Goal: Navigation & Orientation: Find specific page/section

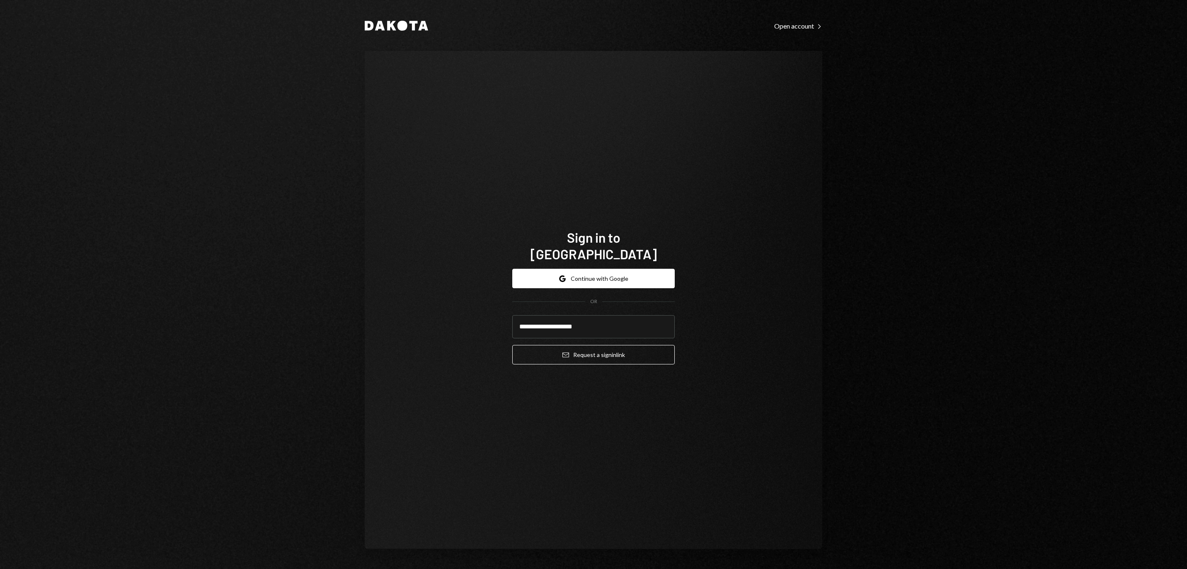
type input "**********"
click at [593, 350] on button "Email Request a sign in link" at bounding box center [593, 354] width 162 height 19
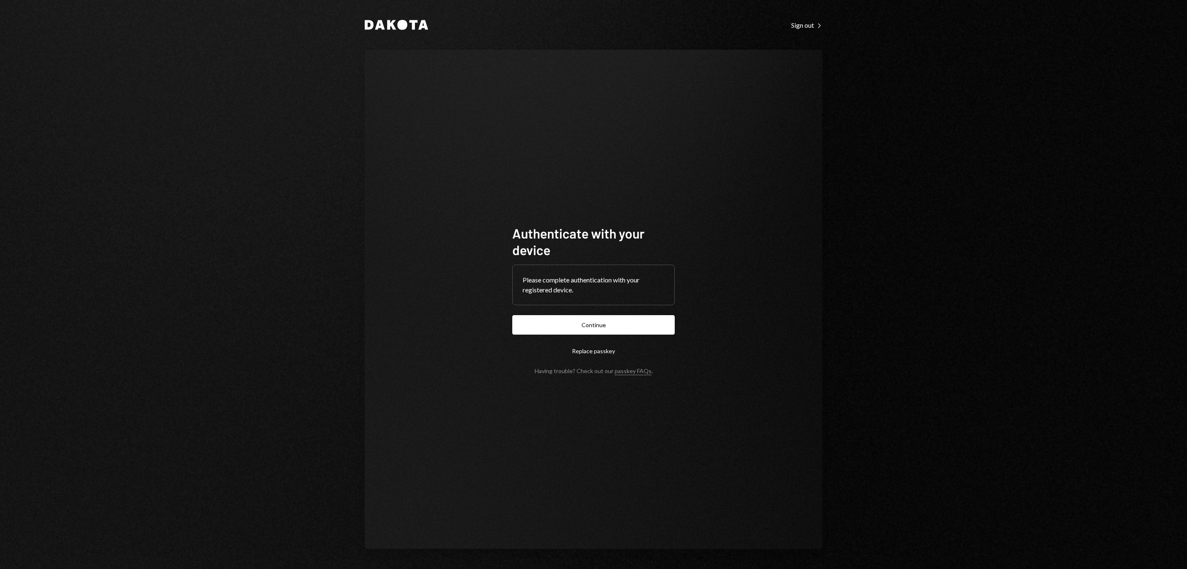
click at [593, 324] on button "Continue" at bounding box center [593, 324] width 162 height 19
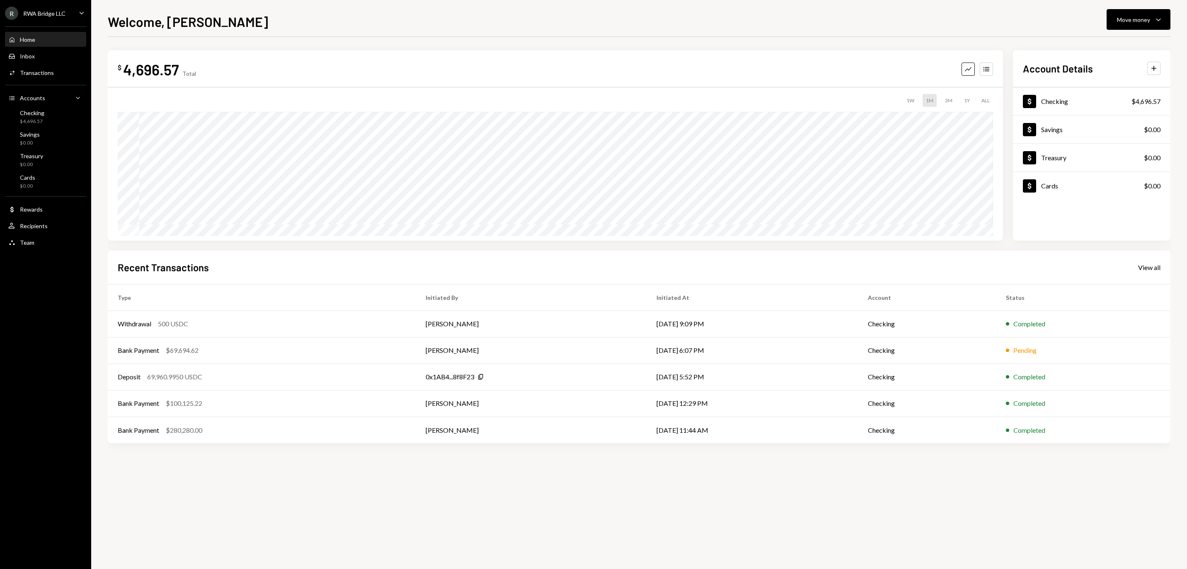
click at [585, 68] on div "$ 4,696.57 Total Graph Accounts" at bounding box center [555, 69] width 875 height 19
click at [44, 60] on div "Inbox Inbox" at bounding box center [45, 56] width 75 height 7
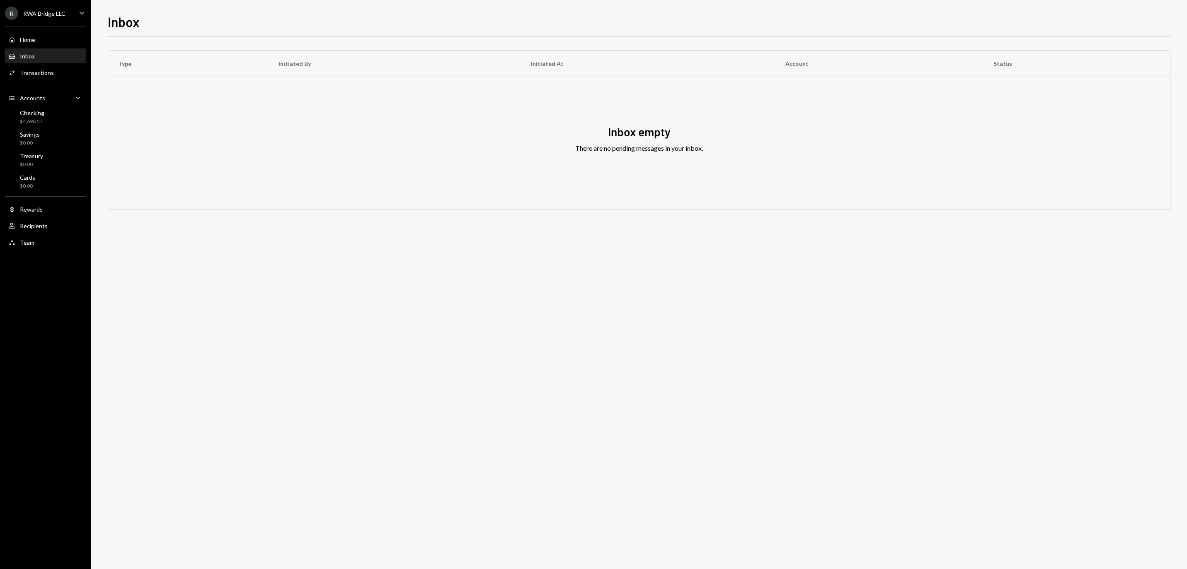
click at [44, 44] on div "Home Home" at bounding box center [45, 39] width 75 height 7
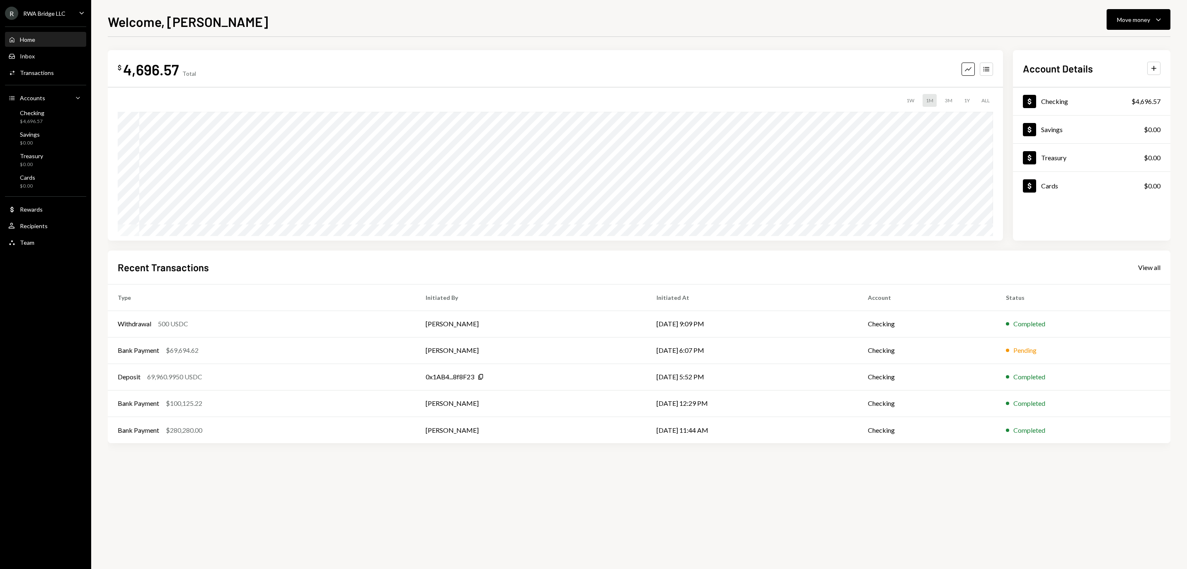
click at [41, 44] on div "Home Home" at bounding box center [45, 39] width 75 height 7
click at [911, 14] on div "Welcome, Christopher Move money Caret Down" at bounding box center [639, 21] width 1062 height 18
click at [67, 41] on div "Home Home" at bounding box center [45, 39] width 75 height 7
click at [21, 60] on div "Inbox" at bounding box center [27, 56] width 15 height 7
click at [41, 56] on div "Inbox Inbox" at bounding box center [45, 56] width 75 height 7
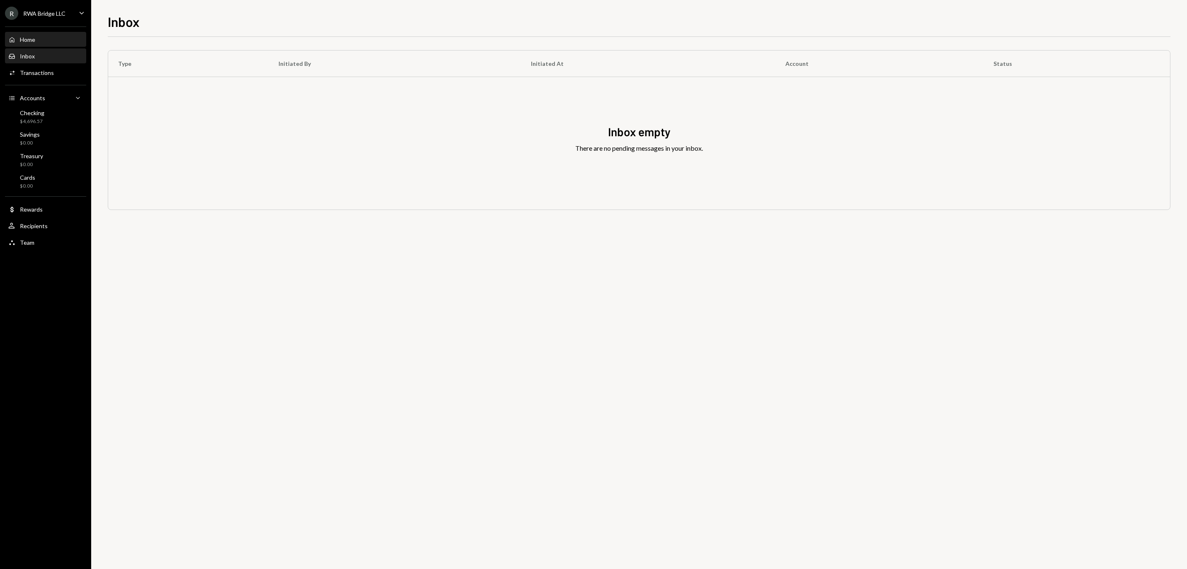
click at [42, 47] on div "Home Home" at bounding box center [45, 40] width 75 height 14
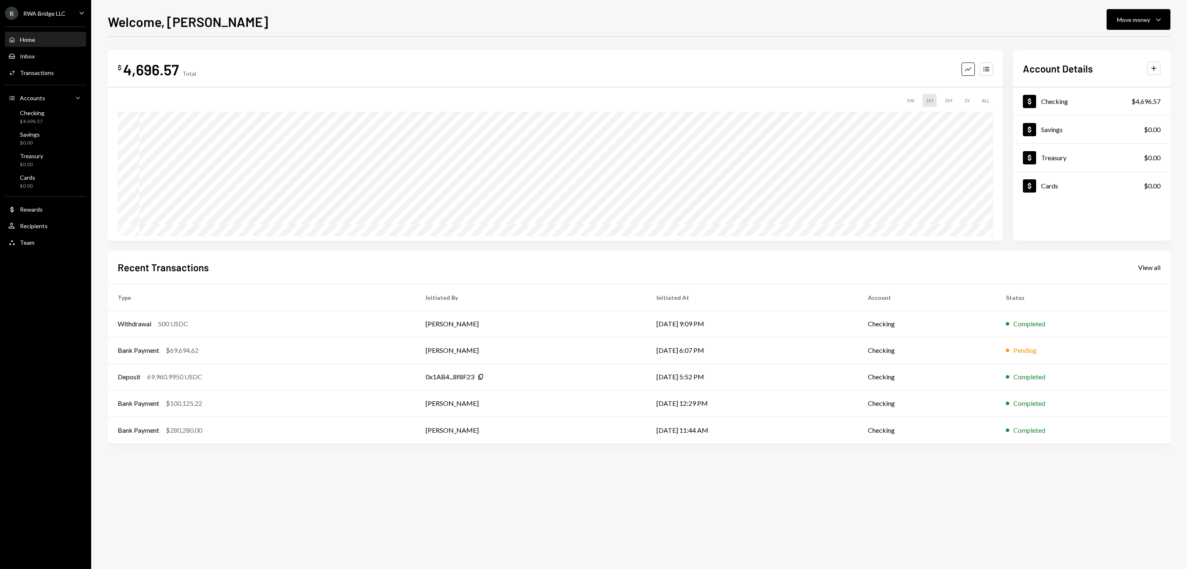
click at [51, 44] on div "Home Home" at bounding box center [45, 39] width 75 height 7
click at [44, 123] on div "$4,696.57" at bounding box center [32, 121] width 24 height 7
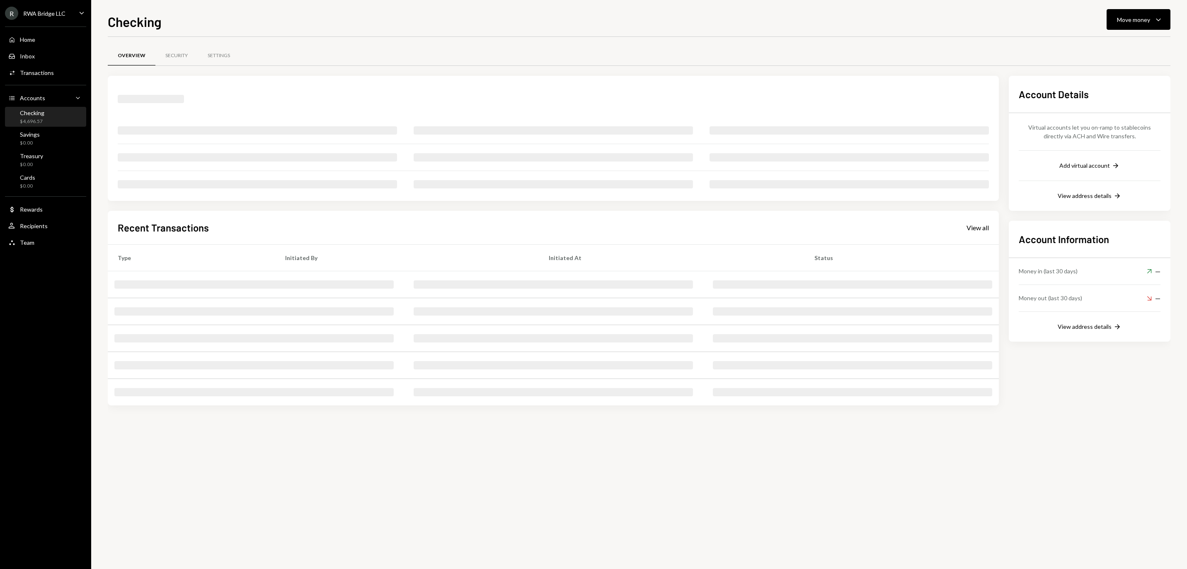
click at [49, 44] on div "Home Home" at bounding box center [45, 39] width 75 height 7
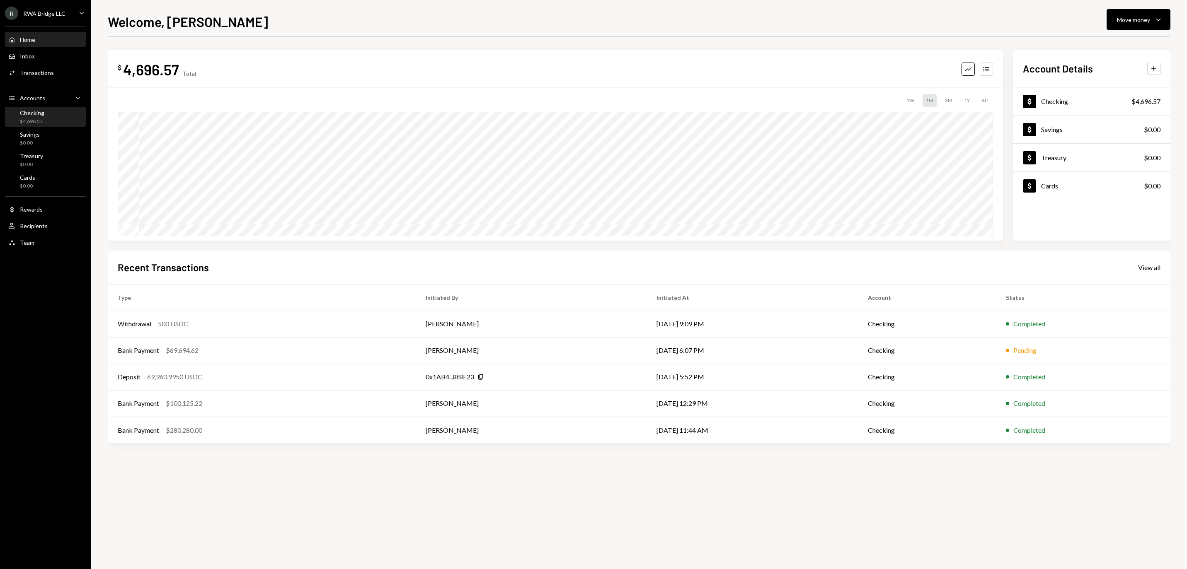
click at [70, 114] on div "Checking $4,696.57" at bounding box center [45, 117] width 75 height 16
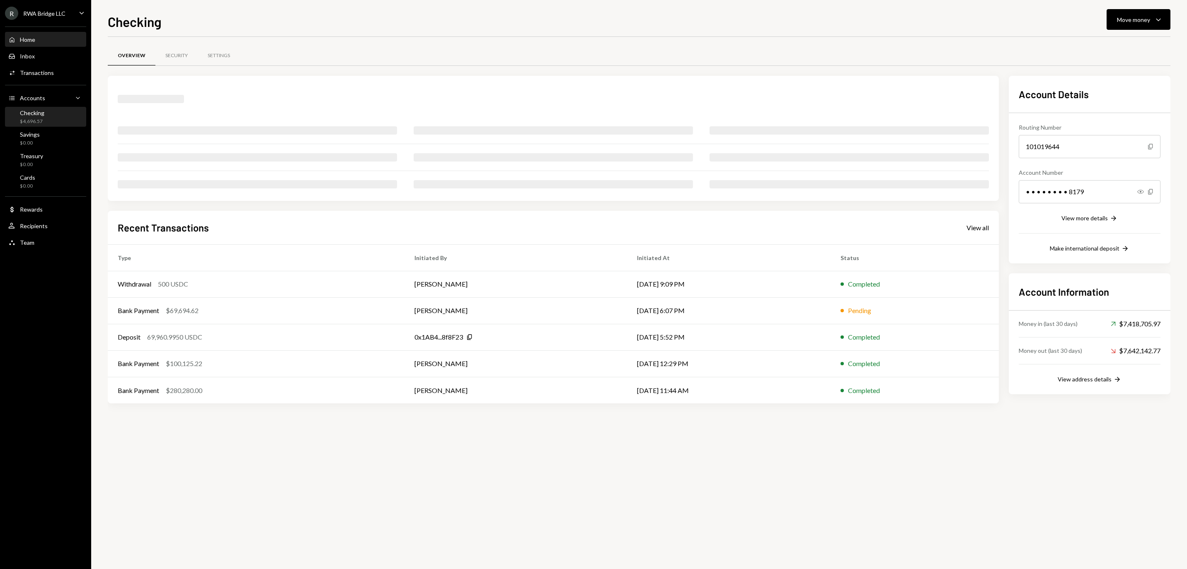
click at [56, 41] on div "Home Home" at bounding box center [45, 39] width 75 height 7
